Goal: Transaction & Acquisition: Purchase product/service

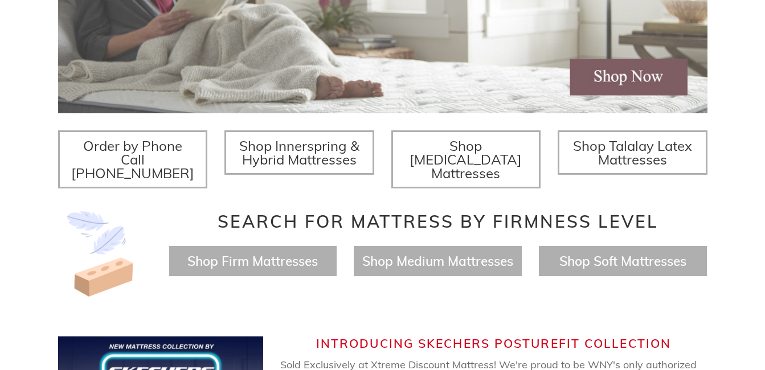
scroll to position [347, 0]
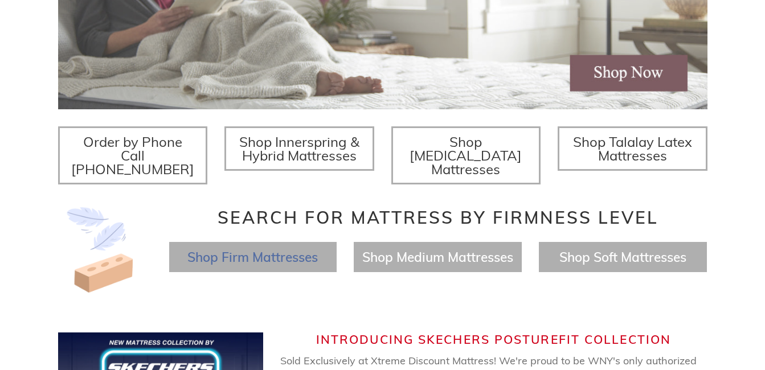
click at [214, 251] on span "Shop Firm Mattresses" at bounding box center [252, 257] width 130 height 17
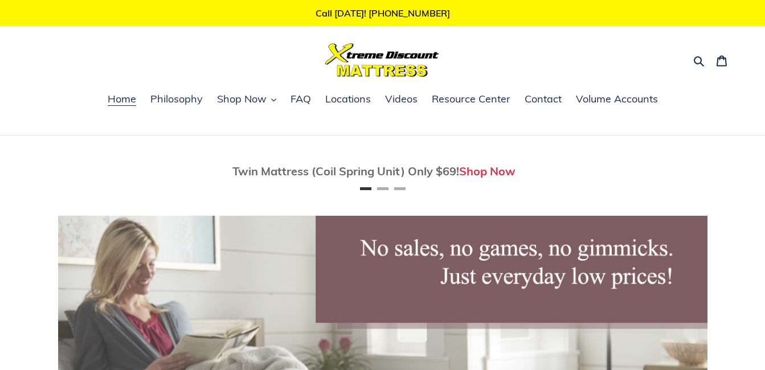
scroll to position [1, 0]
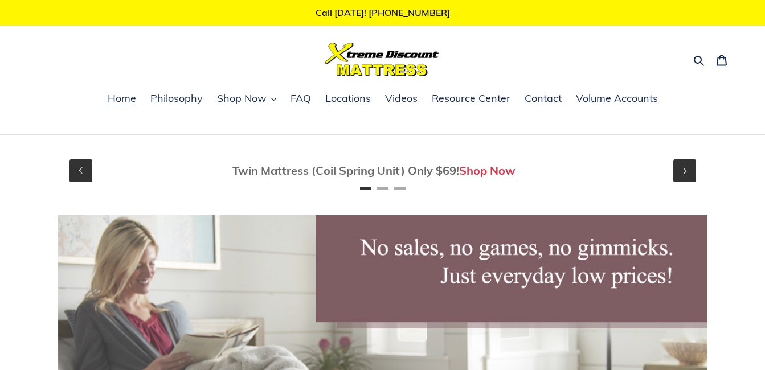
click at [404, 193] on div "Twin Mattress (Coil Spring Unit) Only $69! Shop Now" at bounding box center [383, 171] width 666 height 55
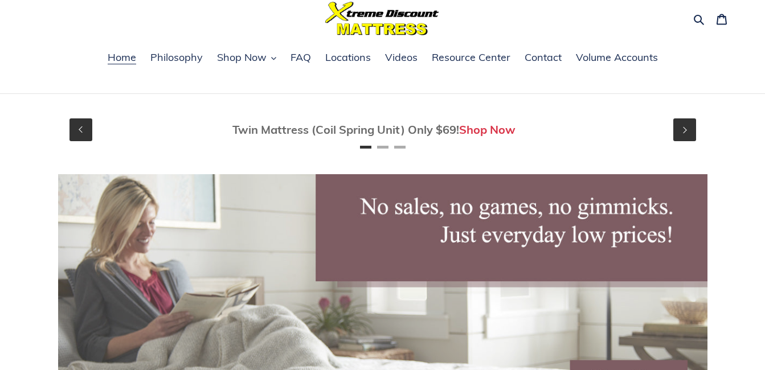
scroll to position [0, 0]
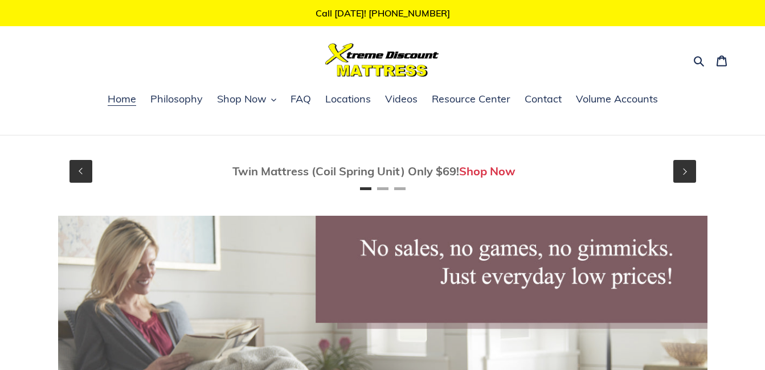
click at [88, 175] on button "Previous" at bounding box center [80, 171] width 23 height 23
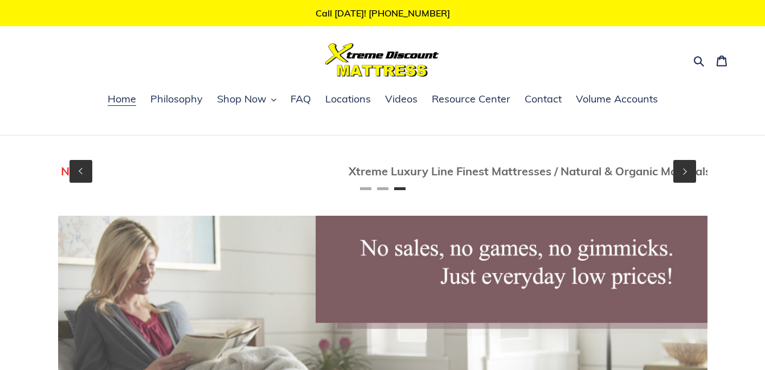
scroll to position [0, 1307]
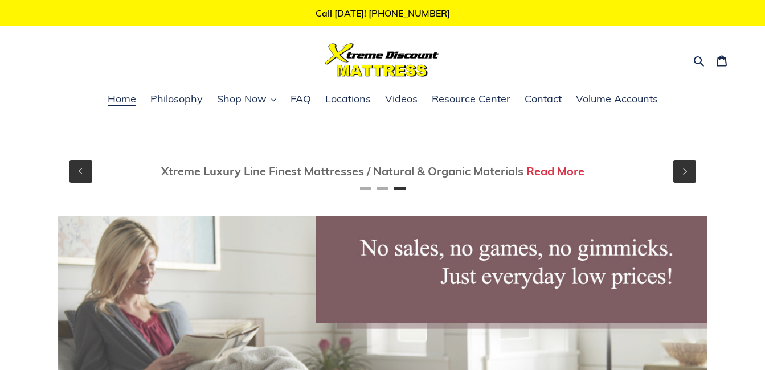
click at [80, 173] on button "Previous" at bounding box center [80, 171] width 23 height 23
click at [85, 171] on button "Previous" at bounding box center [80, 171] width 23 height 23
click at [80, 173] on button "Previous" at bounding box center [80, 171] width 23 height 23
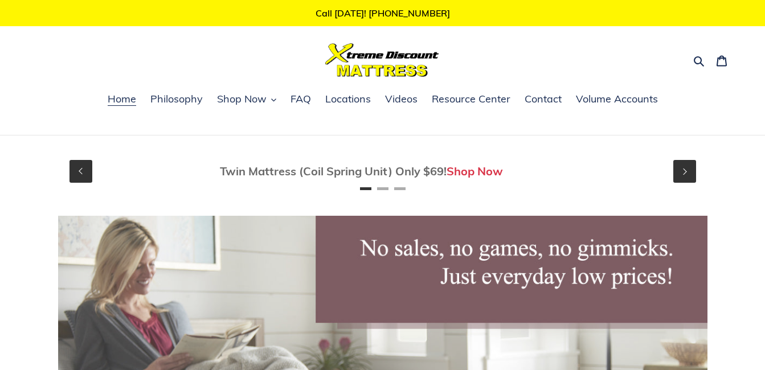
scroll to position [0, 0]
click at [79, 177] on button "Previous" at bounding box center [80, 171] width 23 height 23
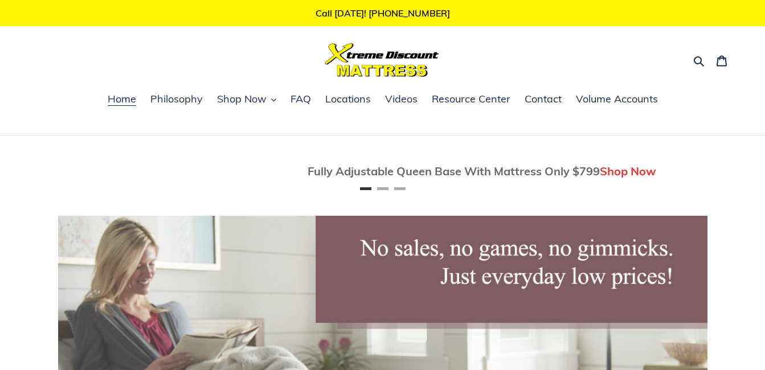
click at [7, 0] on p "Call [DATE]! [PHONE_NUMBER]" at bounding box center [382, 13] width 765 height 26
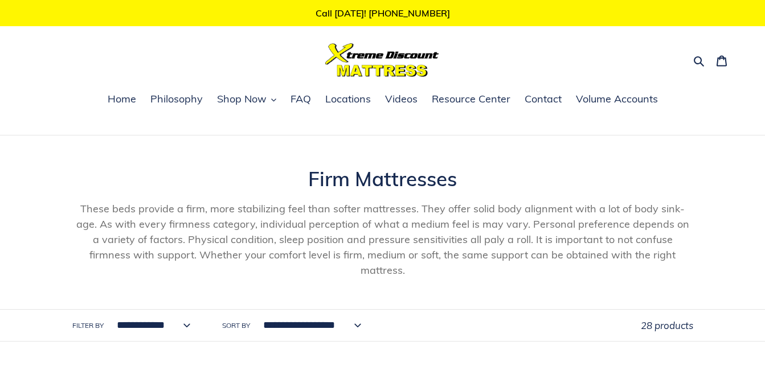
click at [186, 315] on select "**********" at bounding box center [151, 325] width 88 height 31
select select "**********"
click at [107, 310] on select "**********" at bounding box center [151, 325] width 88 height 31
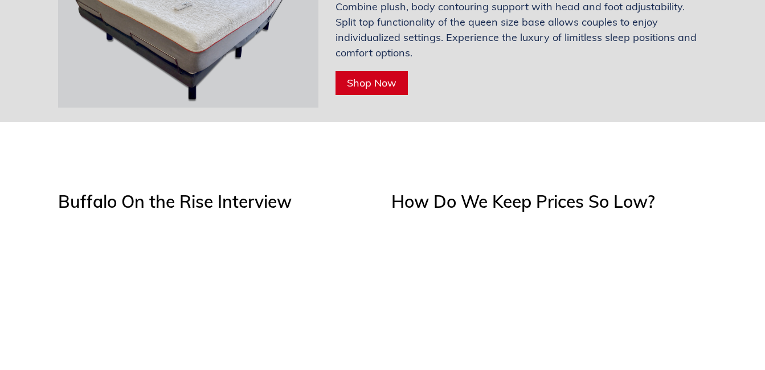
scroll to position [3896, 0]
